Goal: Communication & Community: Ask a question

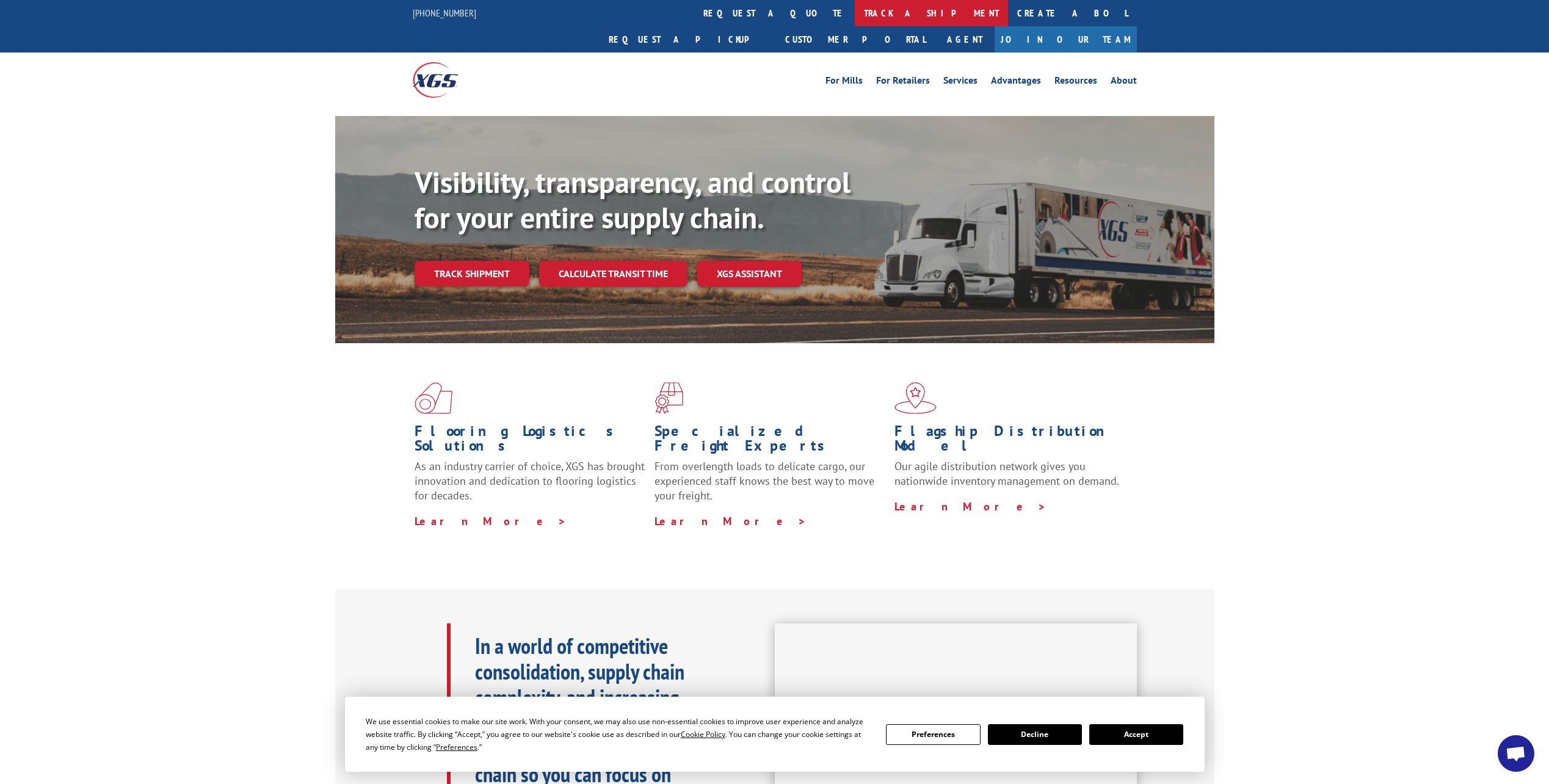
click at [855, 16] on link "track a shipment" at bounding box center [932, 13] width 154 height 26
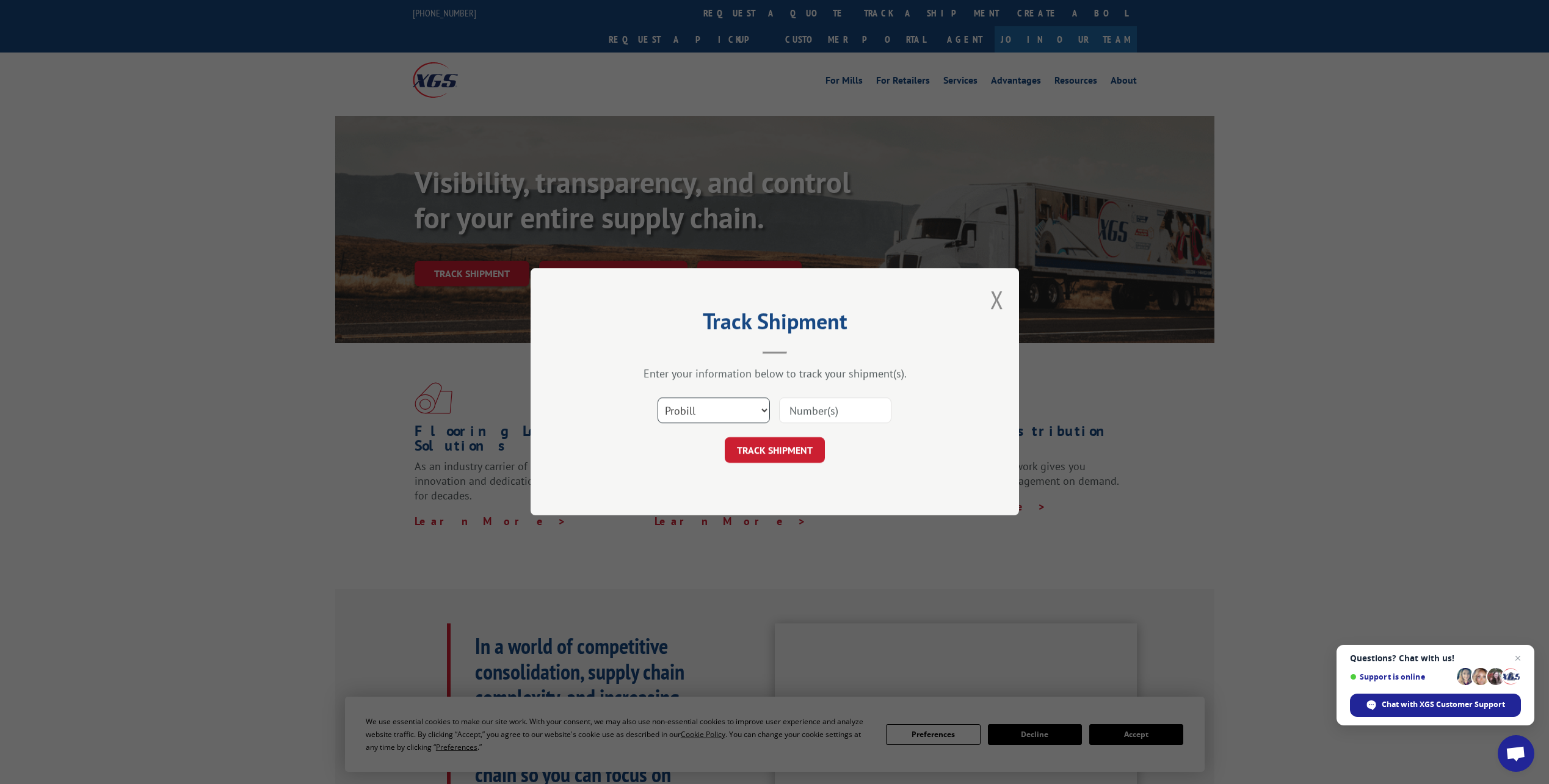
click at [746, 405] on select "Select category... Probill BOL PO" at bounding box center [714, 410] width 113 height 25
select select "bol"
click at [658, 398] on select "Select category... Probill BOL PO" at bounding box center [714, 410] width 113 height 25
click at [791, 410] on input at bounding box center [835, 410] width 113 height 25
type input "6874915"
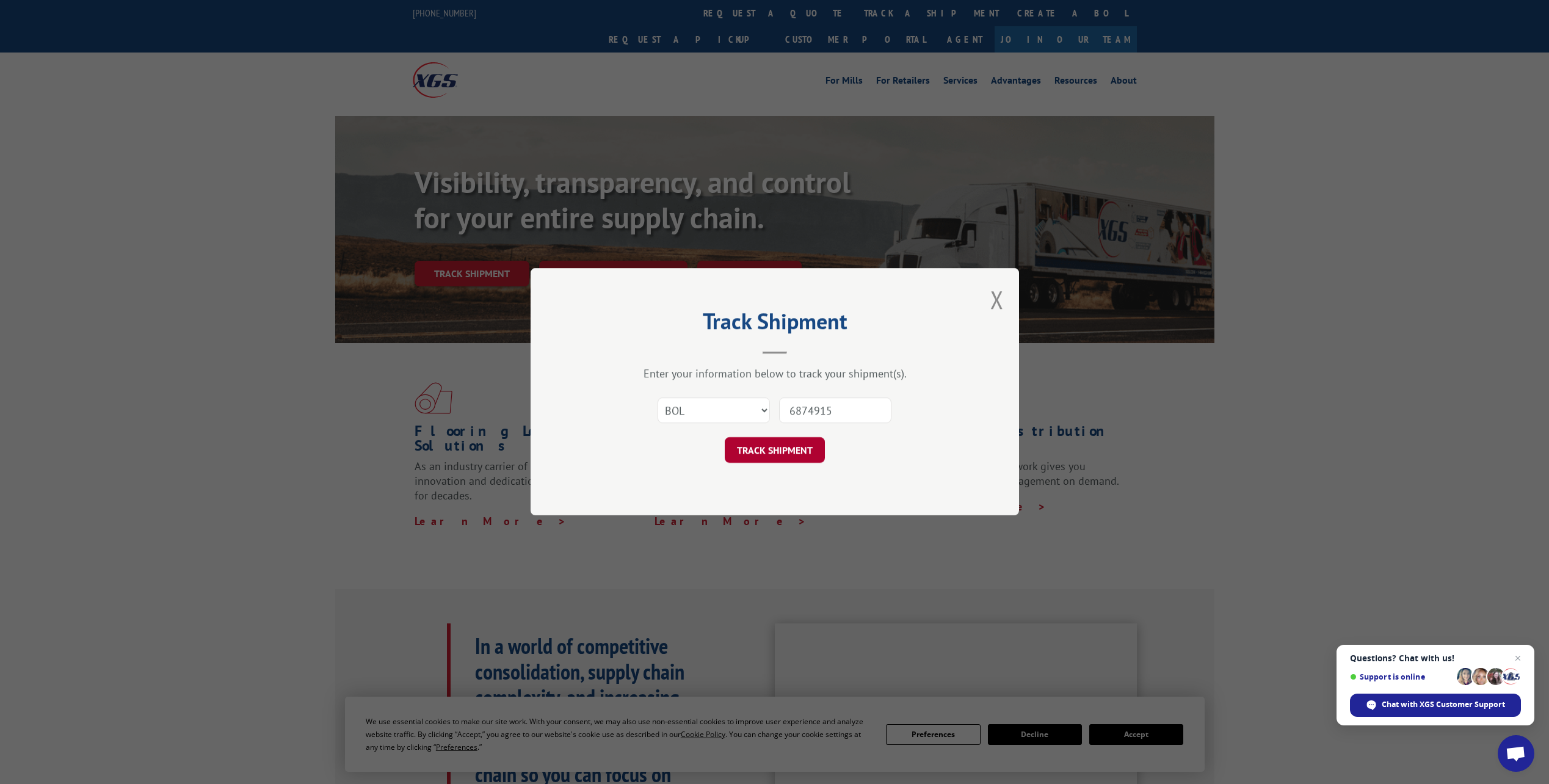
click at [748, 460] on button "TRACK SHIPMENT" at bounding box center [774, 450] width 100 height 25
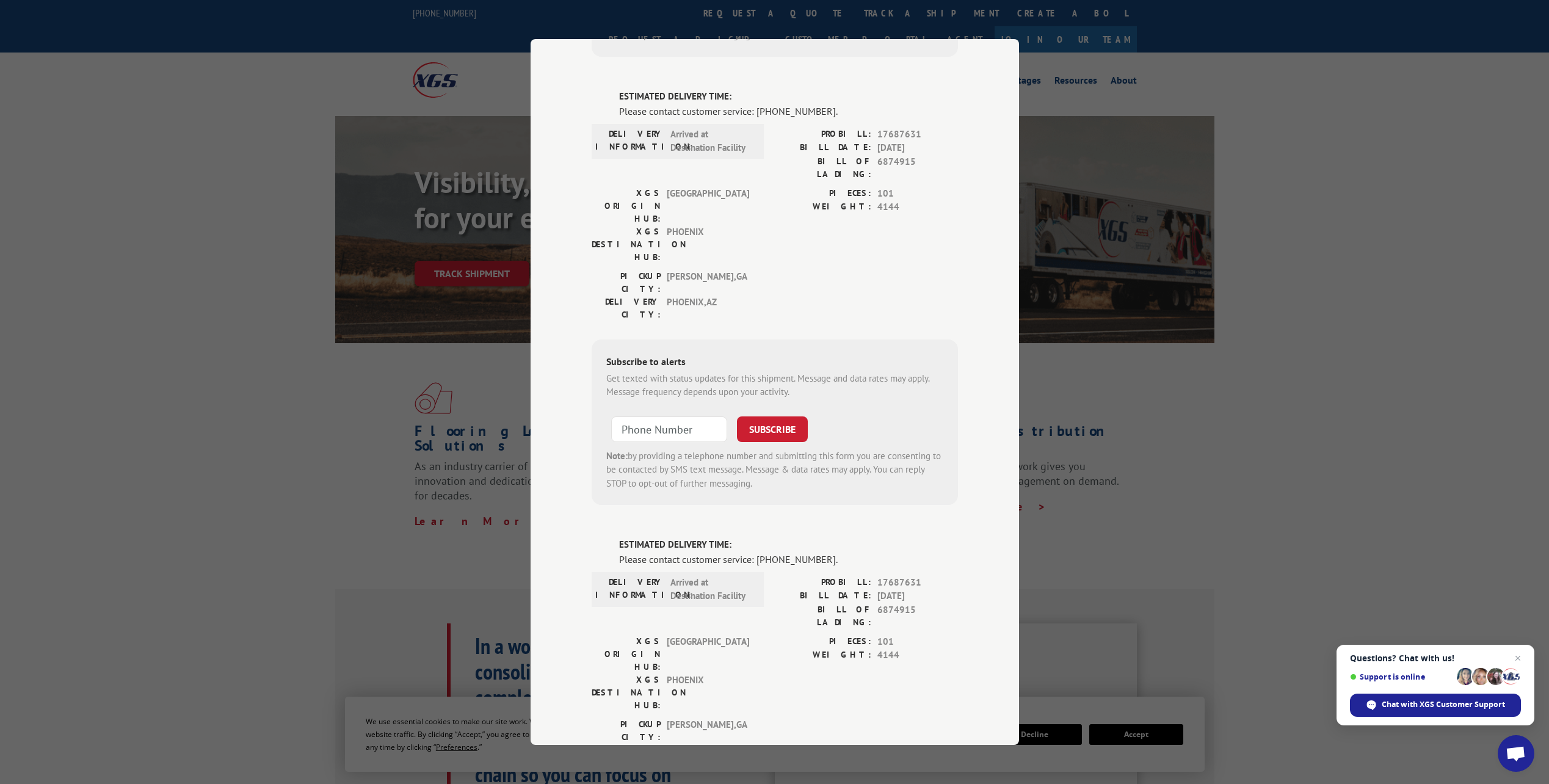
scroll to position [766, 0]
click at [1449, 706] on span "Chat with XGS Customer Support" at bounding box center [1444, 705] width 123 height 11
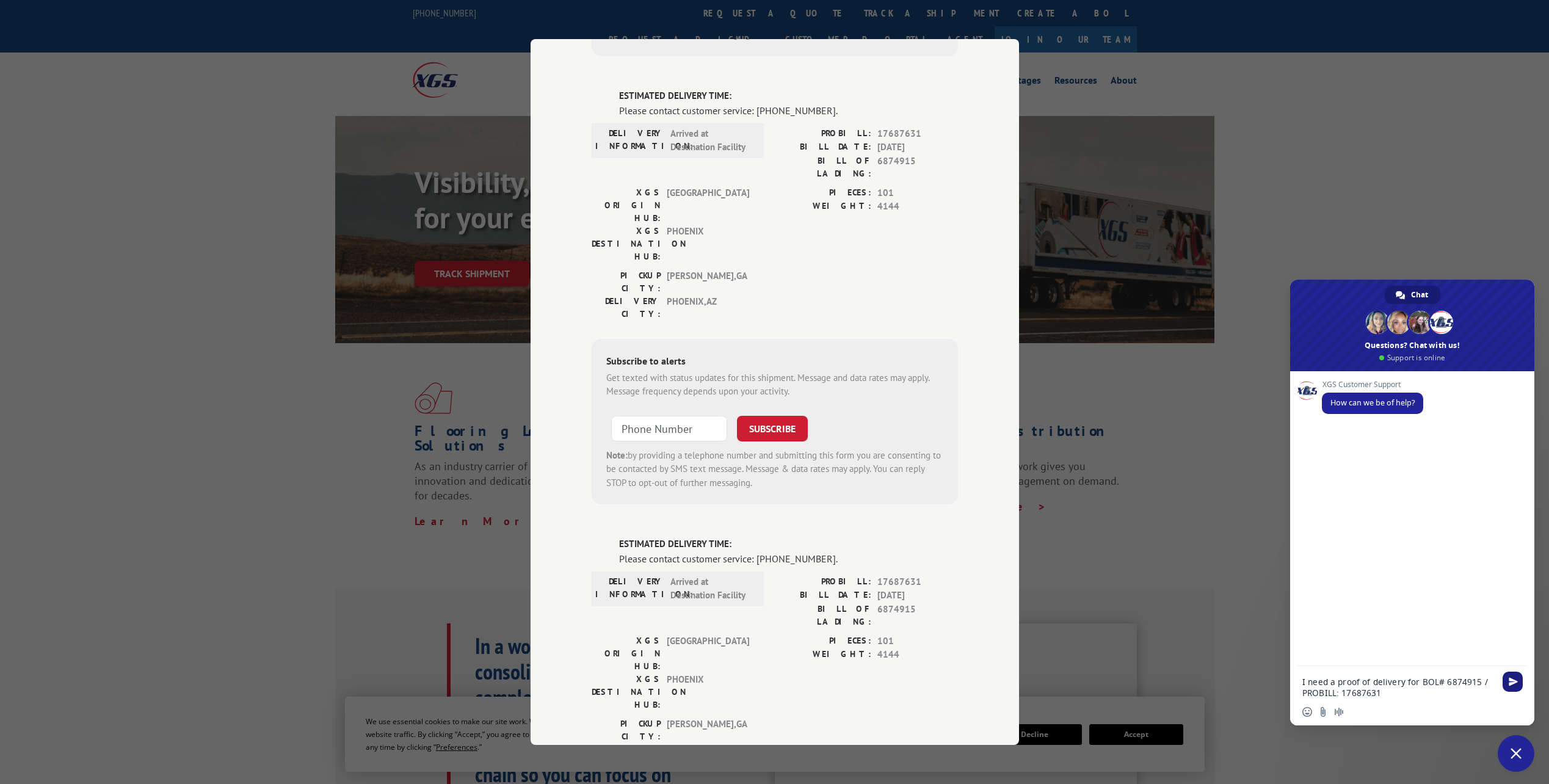
type textarea "I need a proof of delivery for BOL# 6874915 / PROBILL: 17687631"
click at [1509, 681] on span "Send" at bounding box center [1514, 681] width 9 height 9
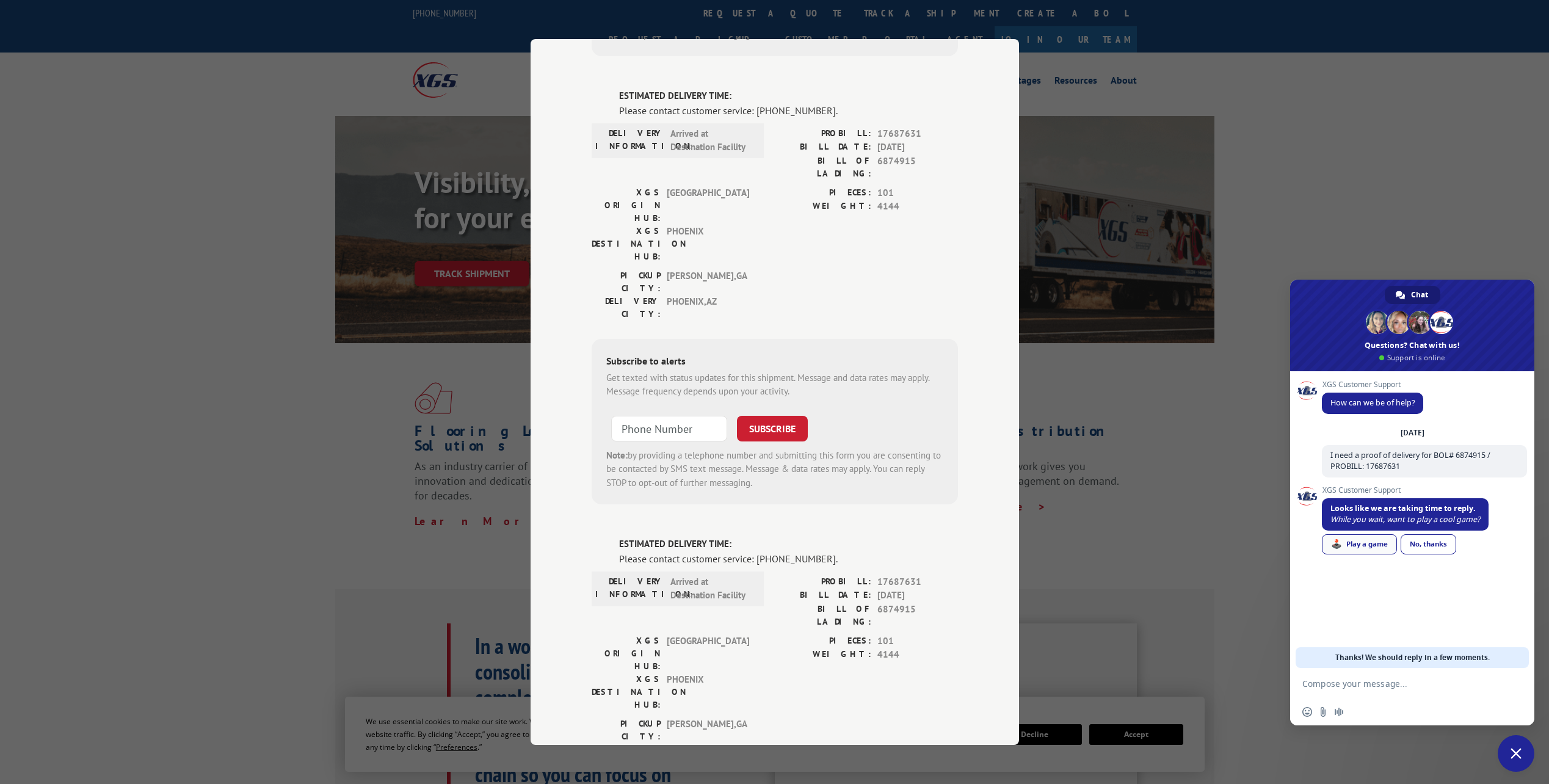
click at [1364, 542] on div "🕹️ Play a game" at bounding box center [1360, 544] width 75 height 20
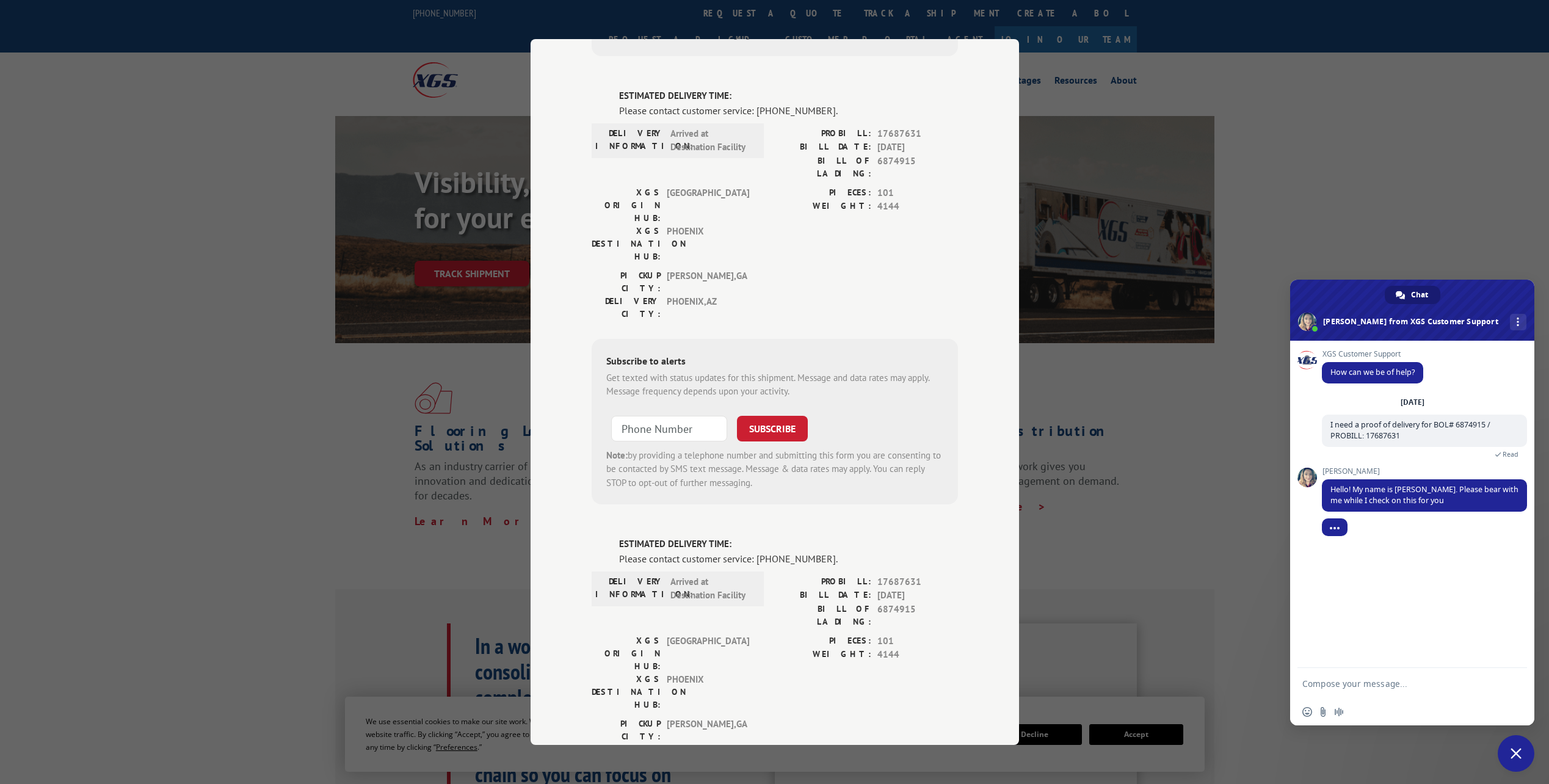
scroll to position [29, 0]
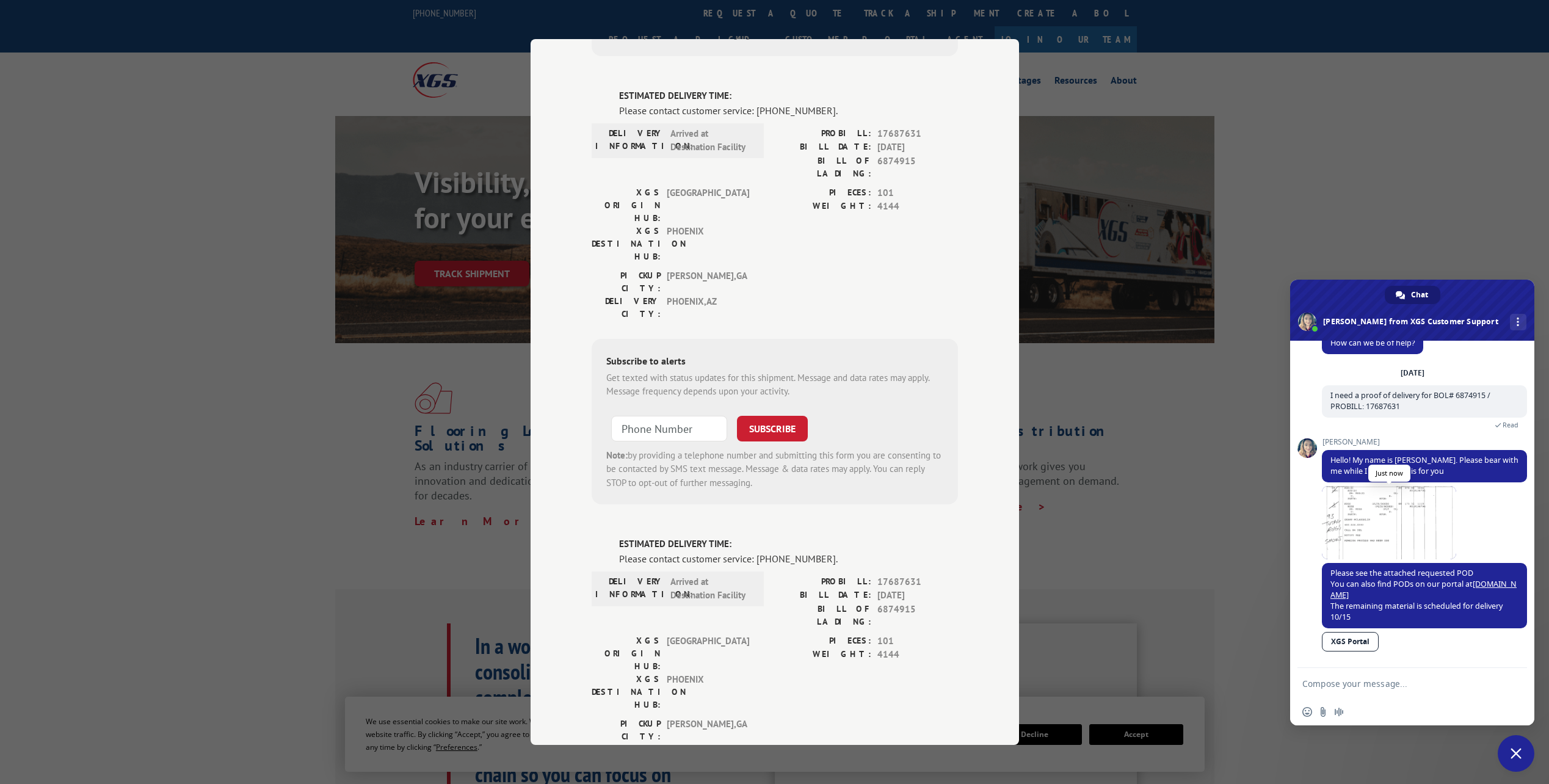
click at [1384, 506] on span at bounding box center [1390, 523] width 135 height 74
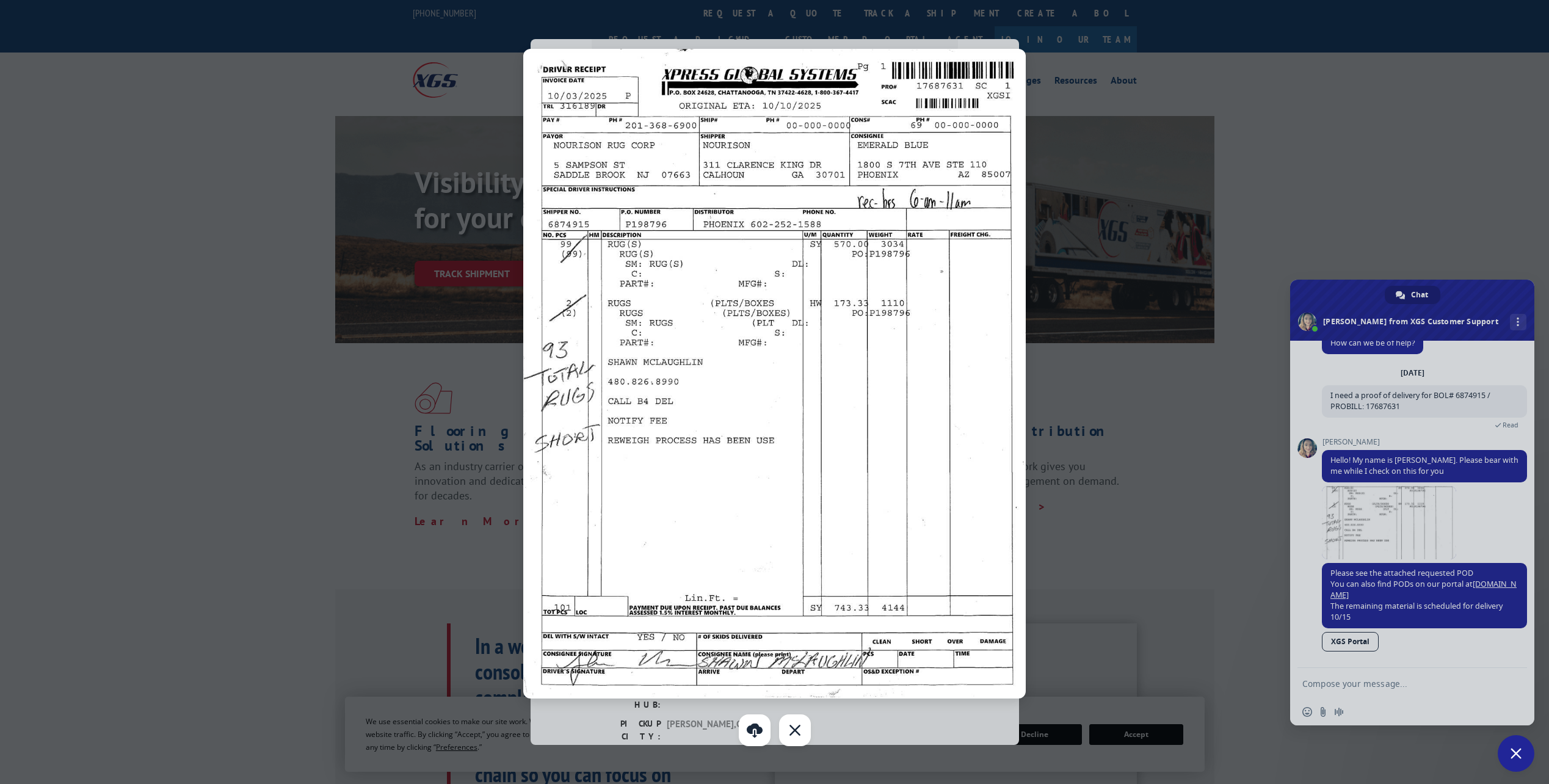
click at [1404, 686] on div at bounding box center [774, 392] width 1549 height 784
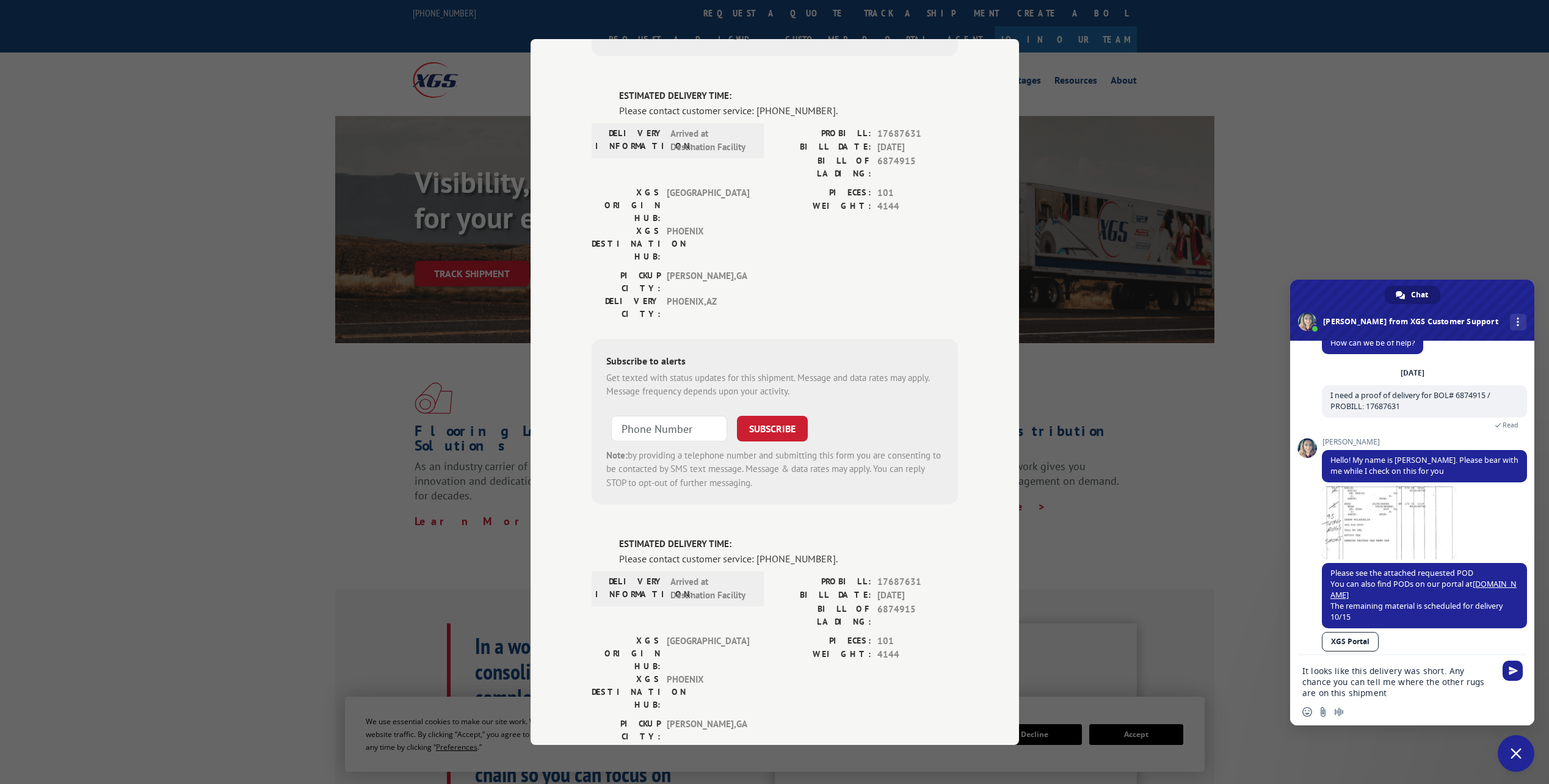
type textarea "It looks like this delivery was short. Any chance you can tell me where the oth…"
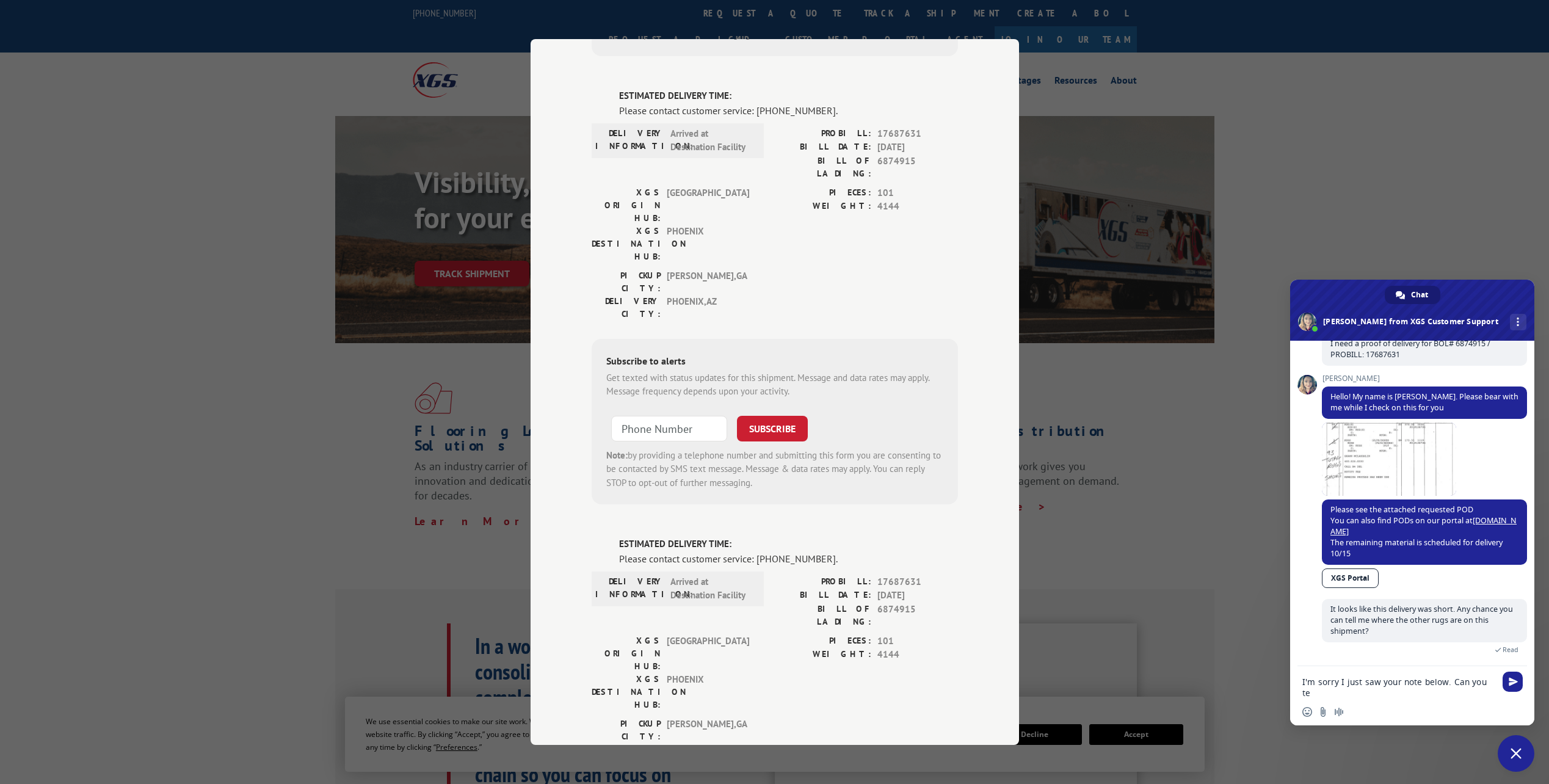
scroll to position [83, 0]
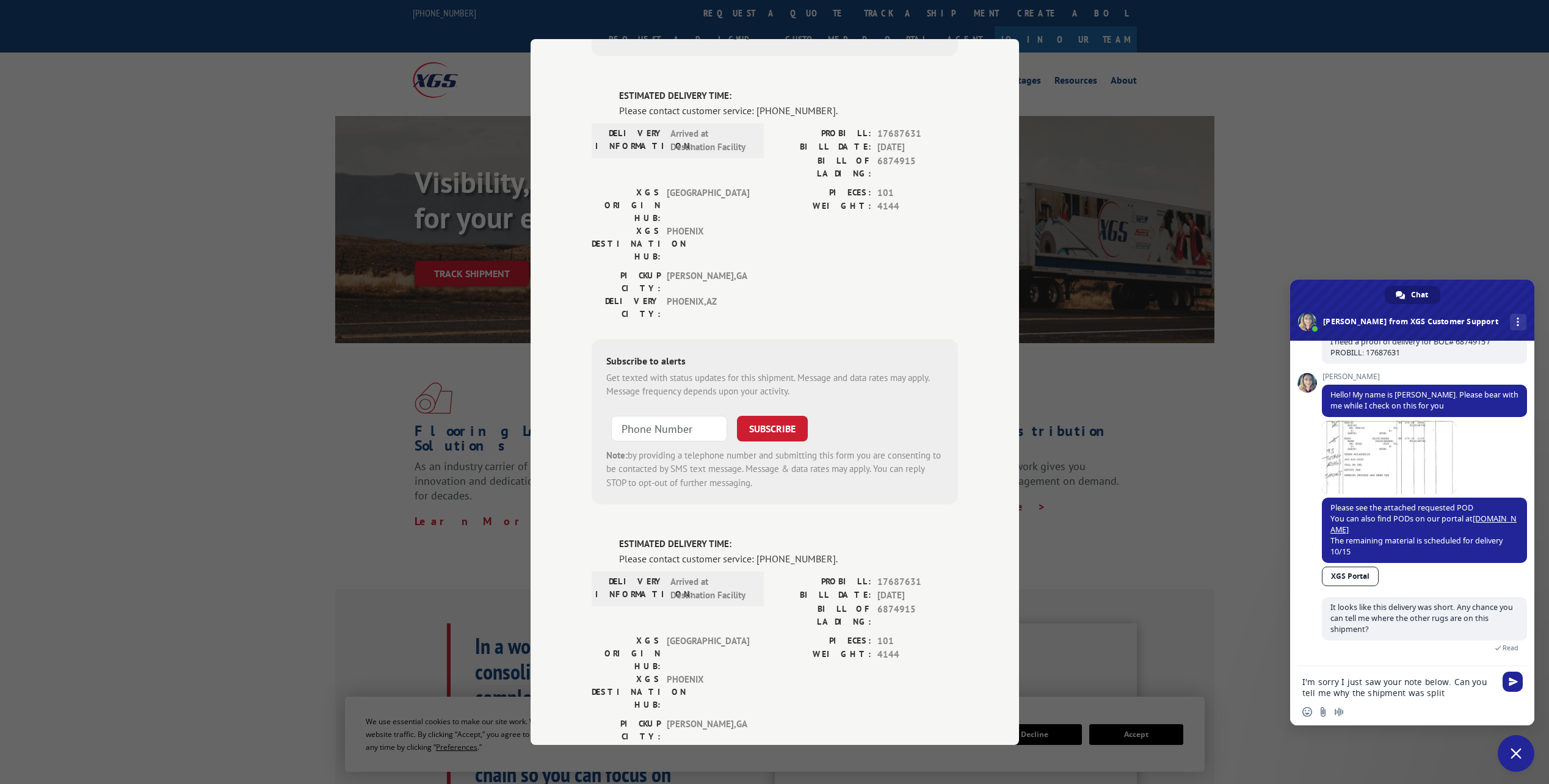
type textarea "I'm sorry I just saw your note below. Can you tell me why the shipment was spli…"
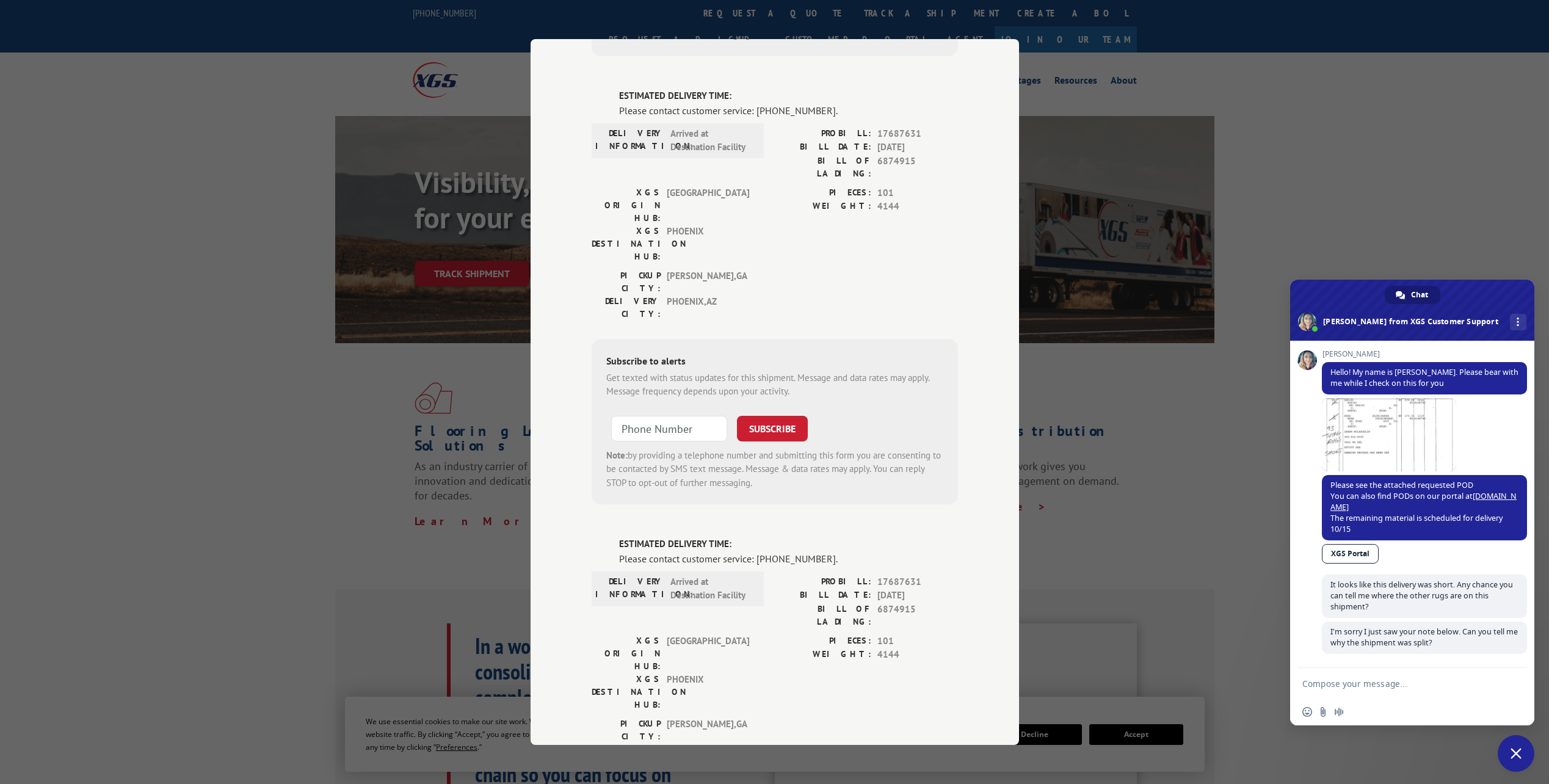
scroll to position [117, 0]
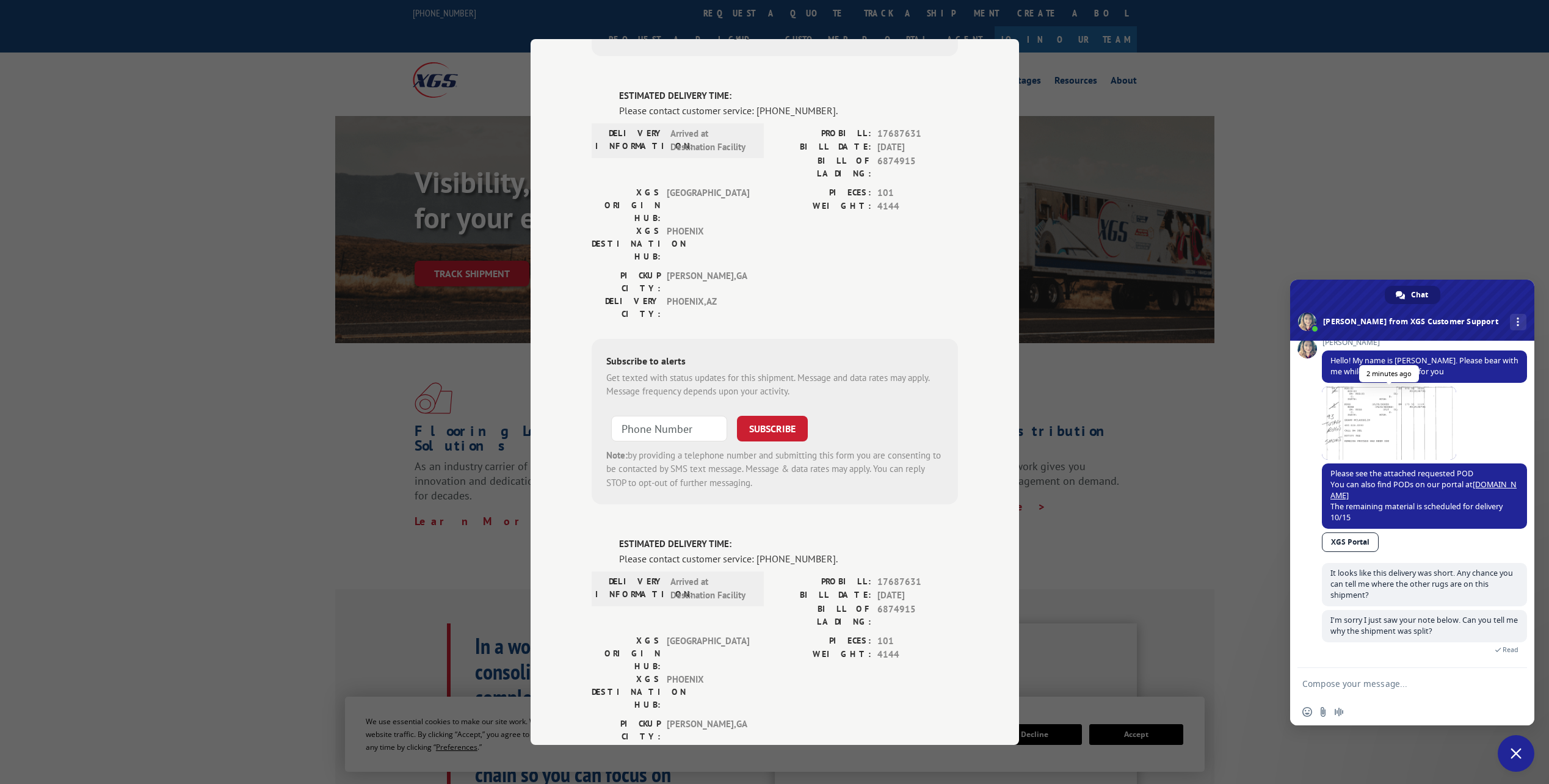
click at [1397, 430] on span at bounding box center [1390, 423] width 135 height 74
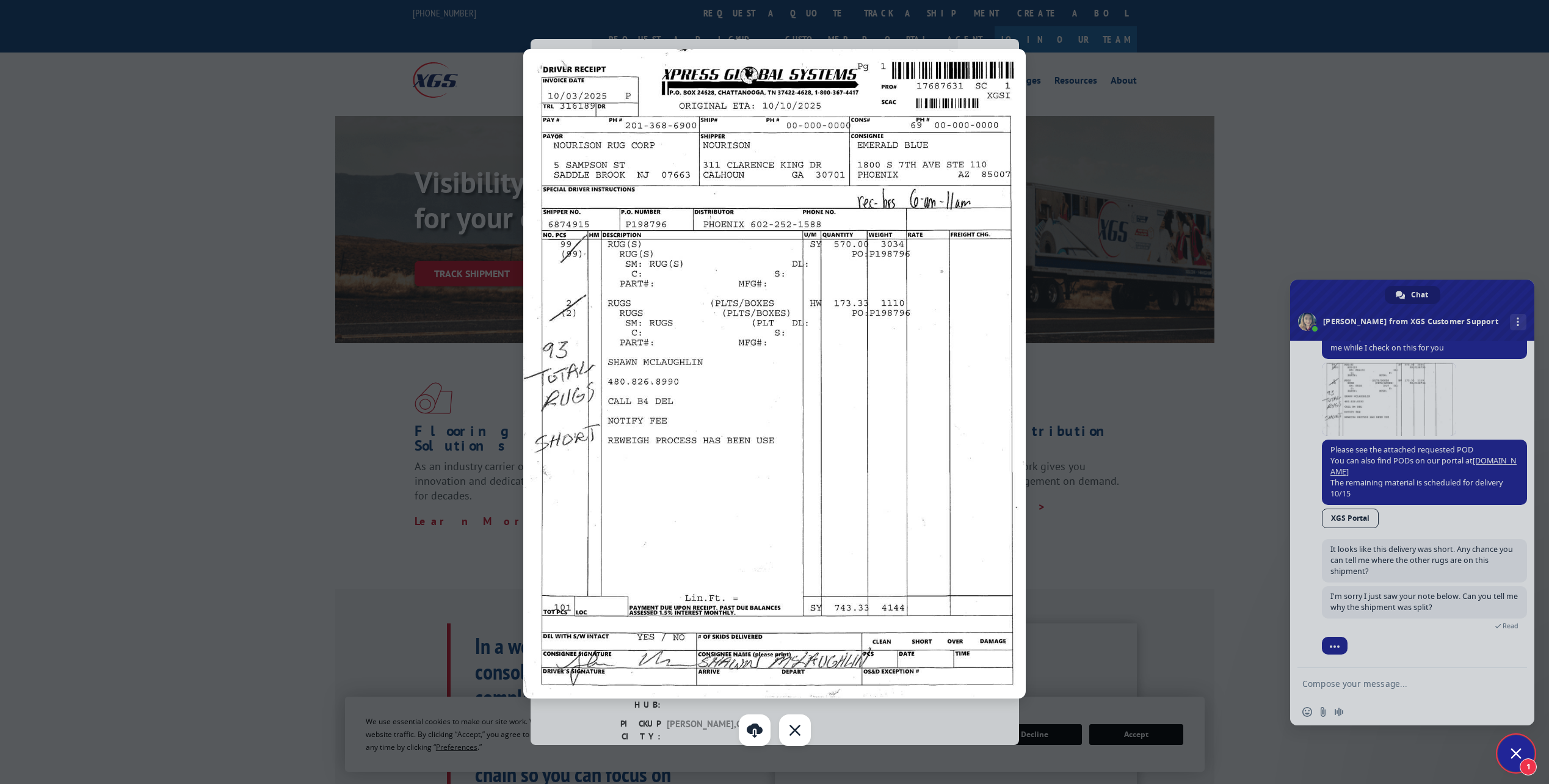
scroll to position [171, 0]
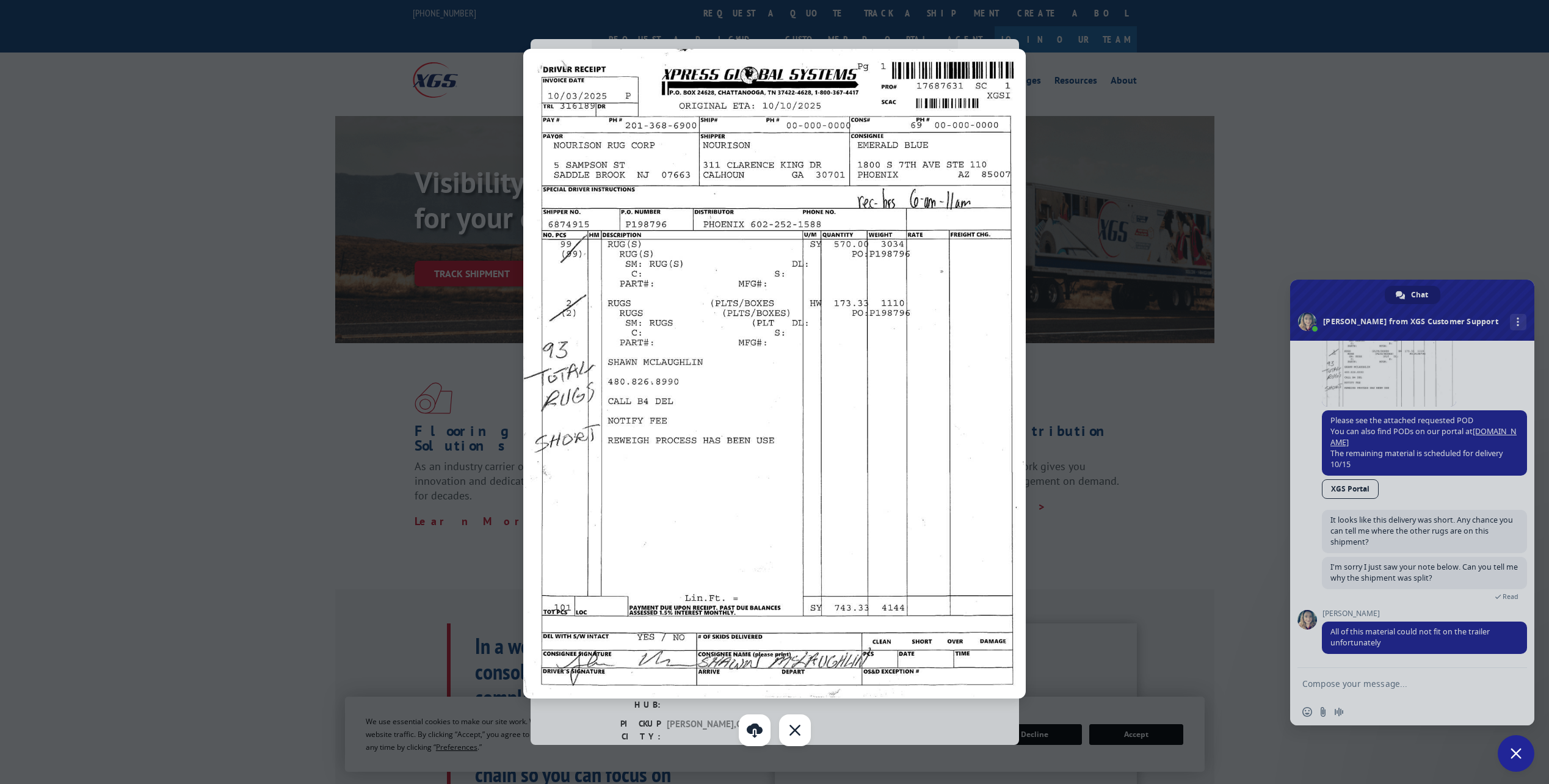
click at [1334, 683] on div at bounding box center [774, 392] width 1549 height 784
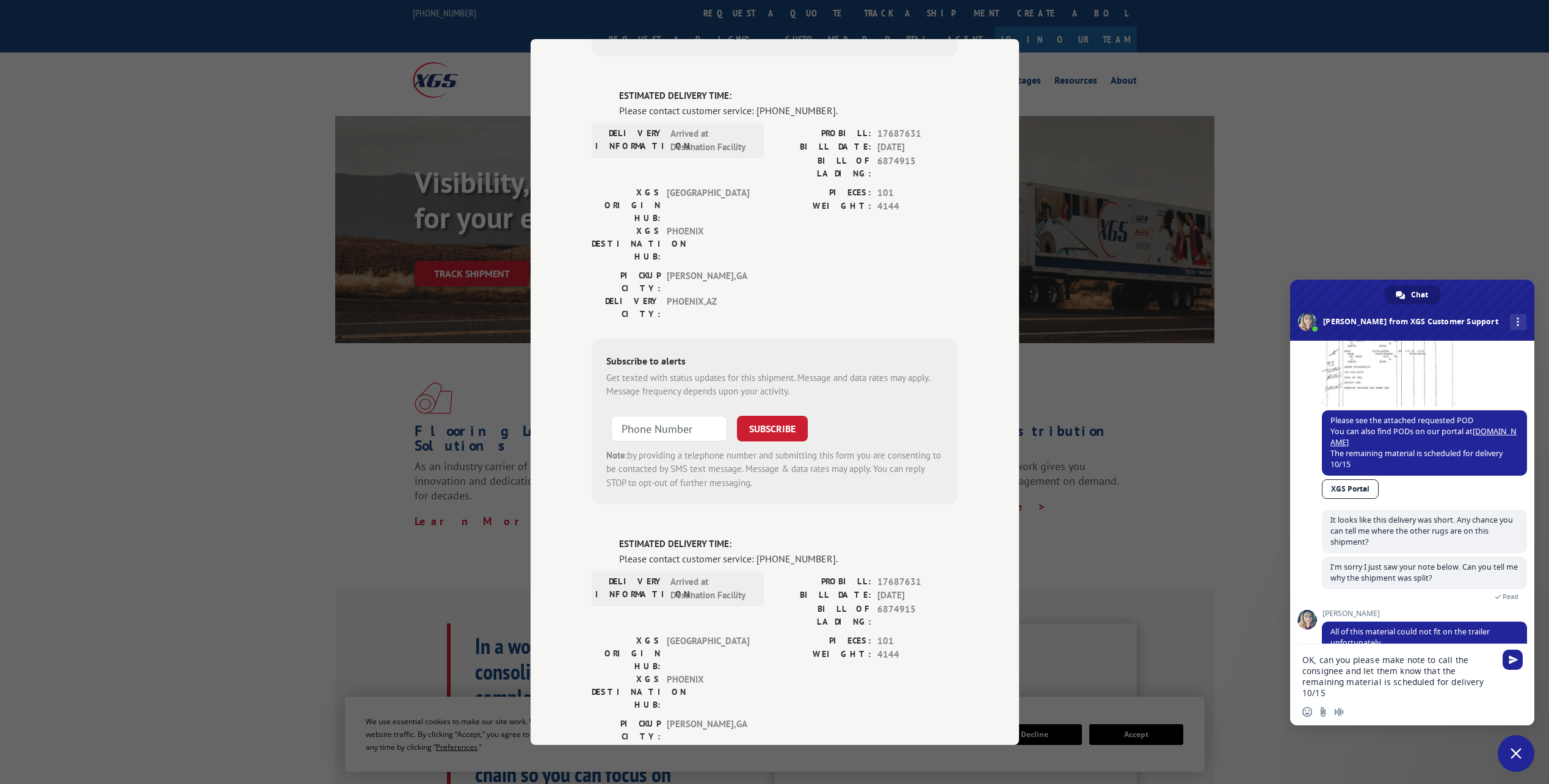
type textarea "OK, can you please make note to call the consignee and let them know that the r…"
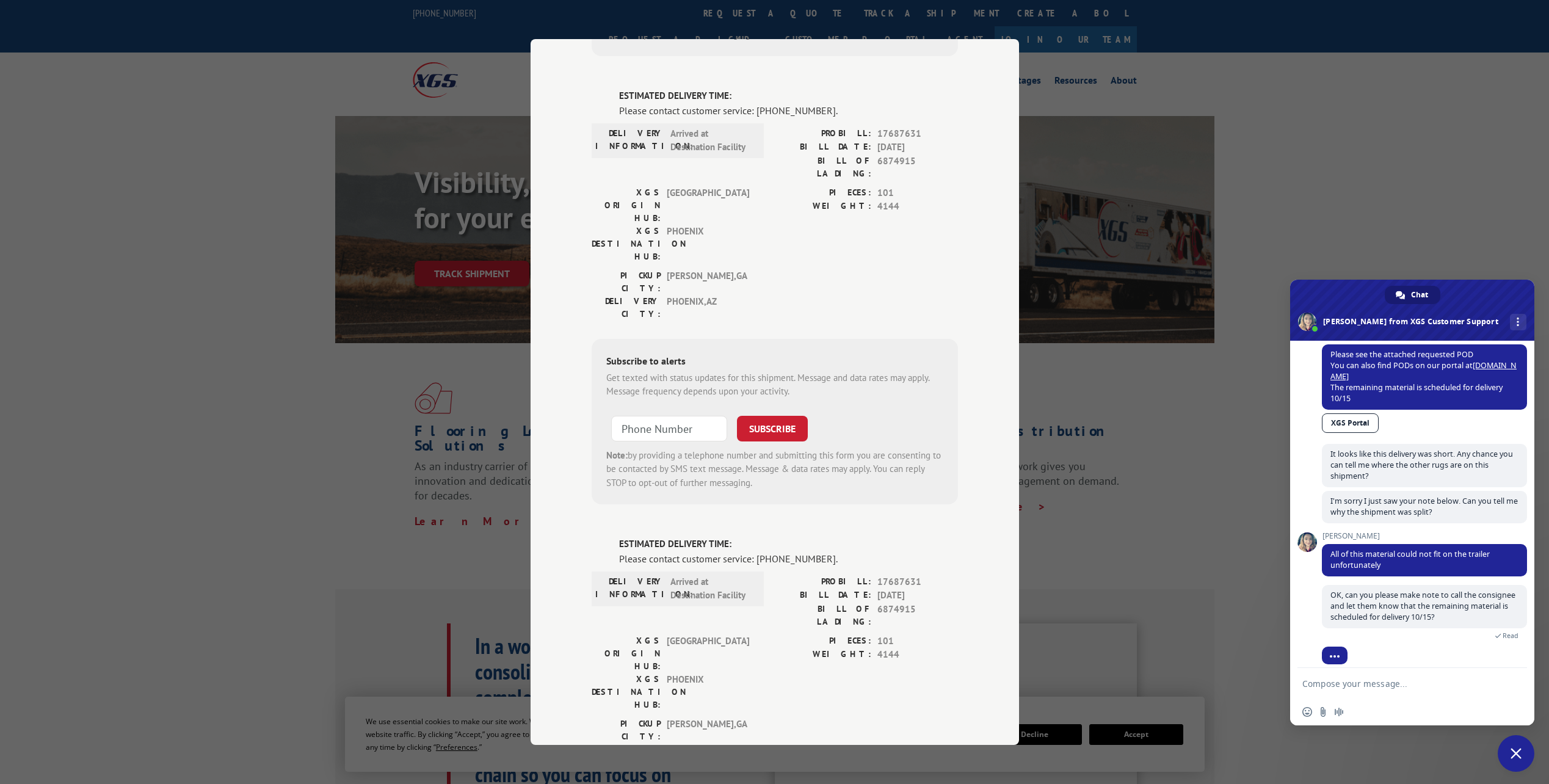
scroll to position [287, 0]
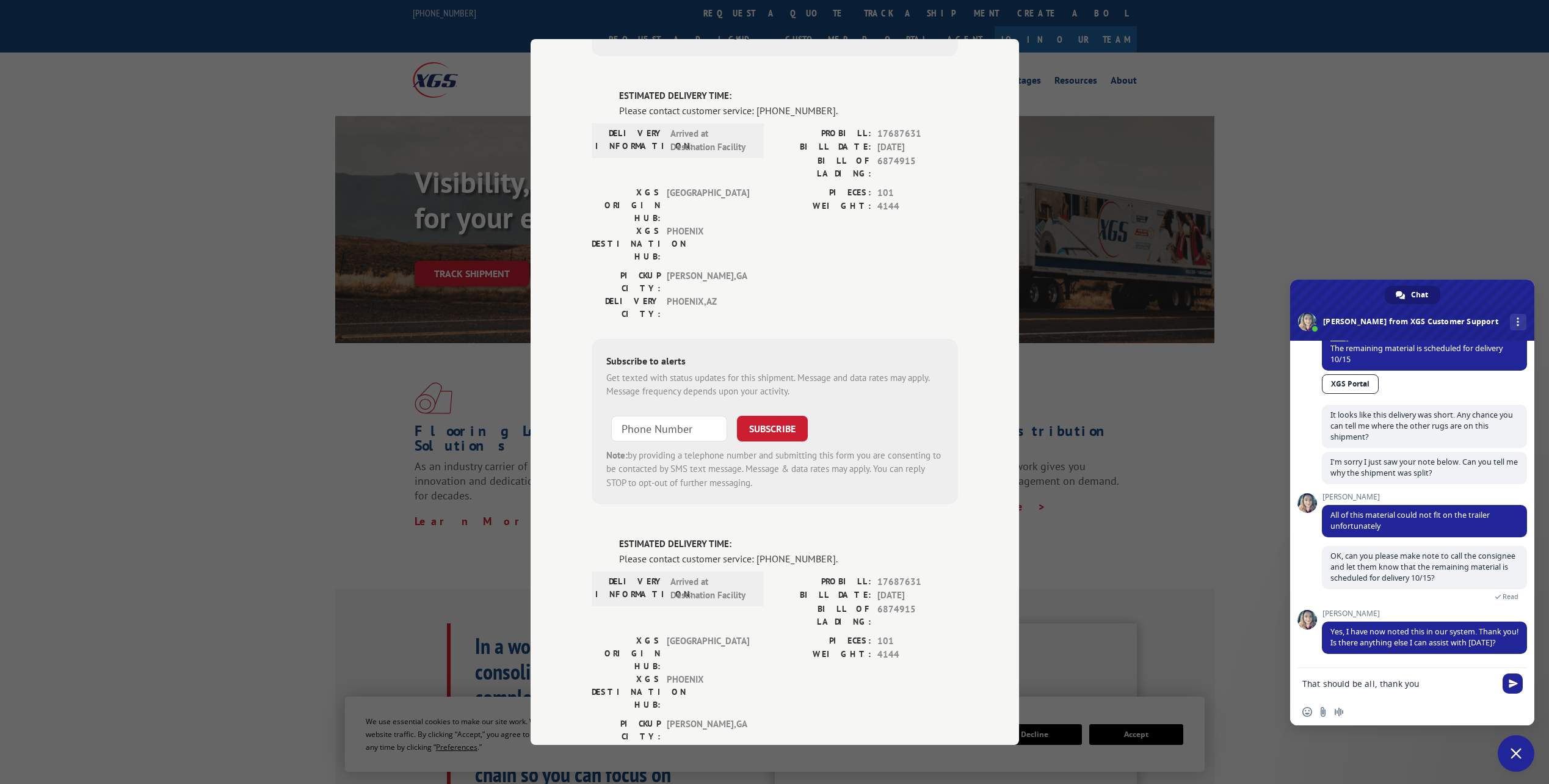
type textarea "That should be all, thank you!"
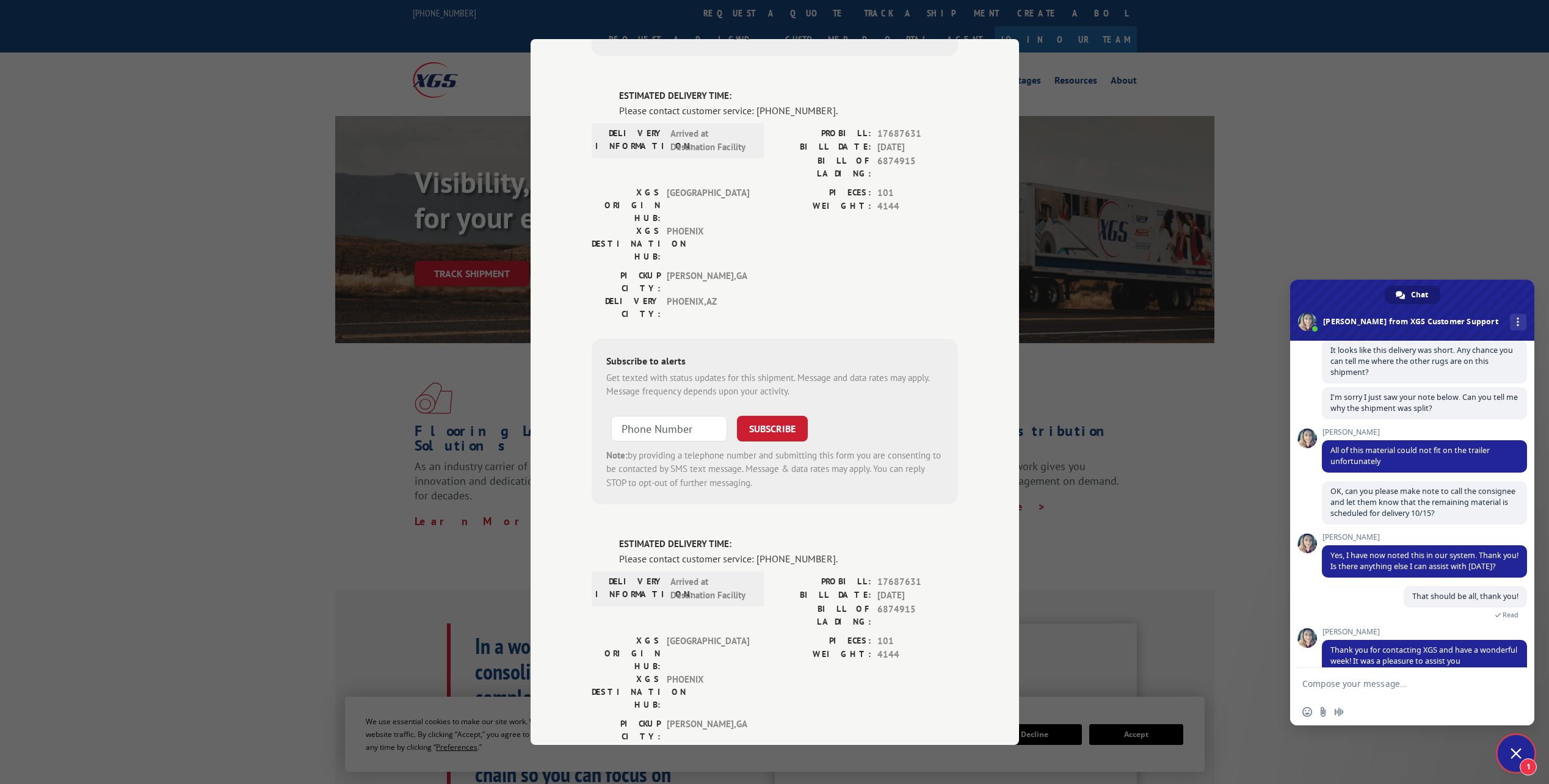
scroll to position [402, 0]
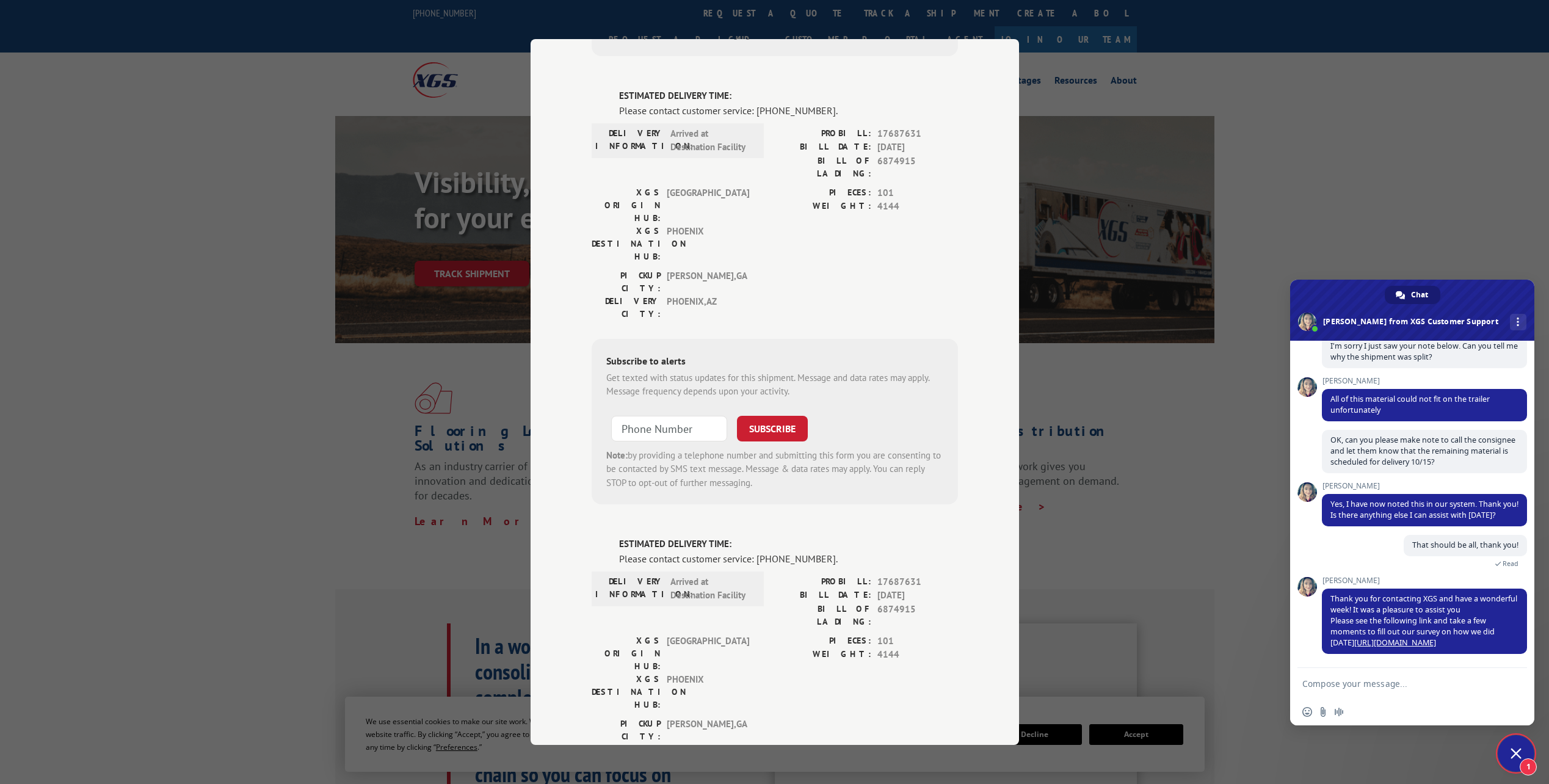
click at [1456, 285] on span at bounding box center [1412, 310] width 244 height 61
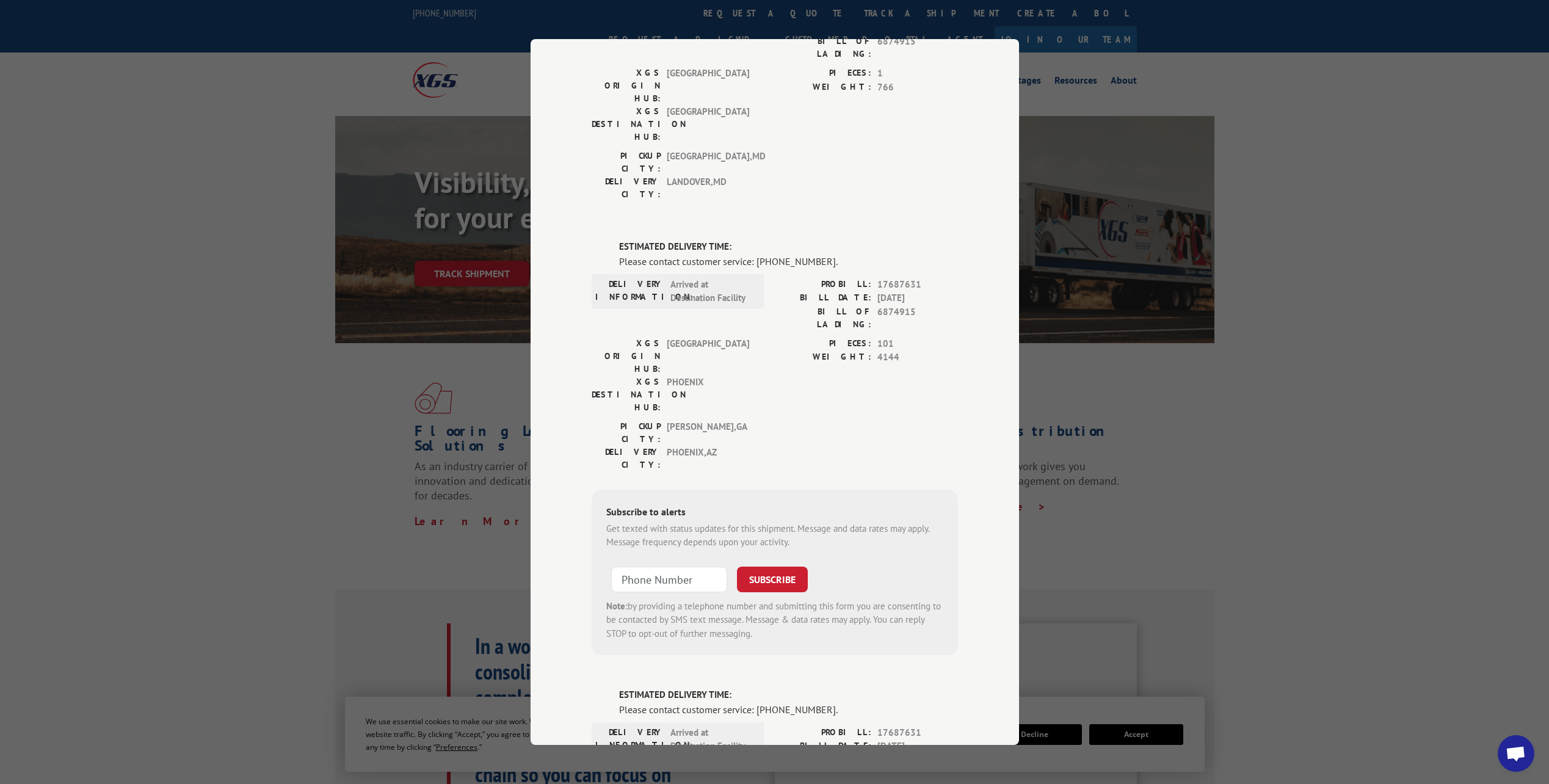
scroll to position [0, 0]
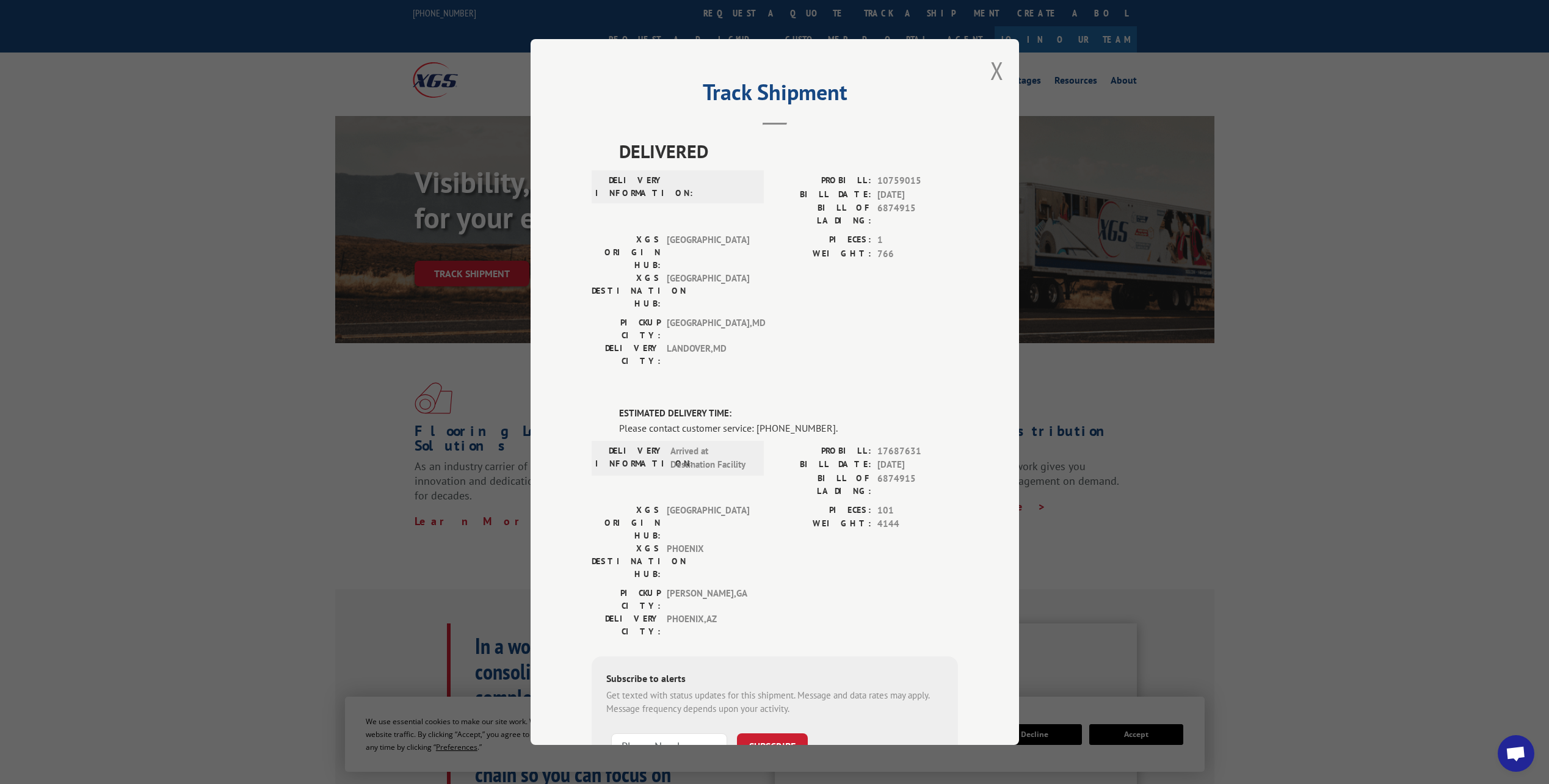
click at [1366, 171] on div "Track Shipment DELIVERED DELIVERY INFORMATION: PROBILL: 10759015 BILL DATE: [DA…" at bounding box center [774, 392] width 1549 height 784
